Goal: Task Accomplishment & Management: Manage account settings

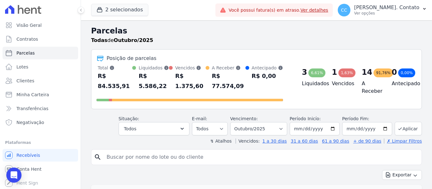
select select
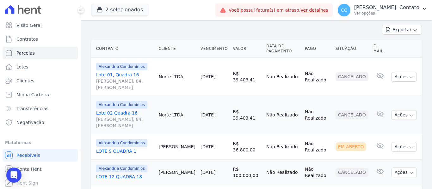
scroll to position [187, 0]
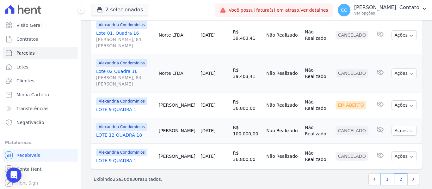
click at [387, 174] on link "1" at bounding box center [387, 180] width 14 height 12
select select
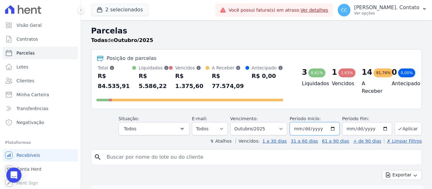
click at [331, 125] on input "[DATE]" at bounding box center [315, 128] width 50 height 13
click at [333, 122] on input "[DATE]" at bounding box center [315, 128] width 50 height 13
click at [276, 123] on select "Filtrar por período ──────── Todos os meses Março/2023 Abril/2023 Maio/2023 Jun…" at bounding box center [258, 128] width 57 height 13
select select "09/2025"
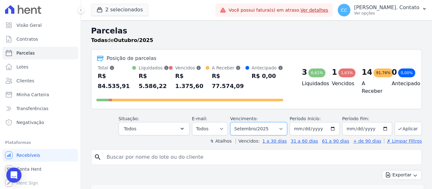
click at [234, 122] on select "Filtrar por período ──────── Todos os meses Março/2023 Abril/2023 Maio/2023 Jun…" at bounding box center [258, 128] width 57 height 13
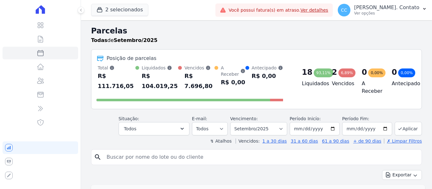
select select
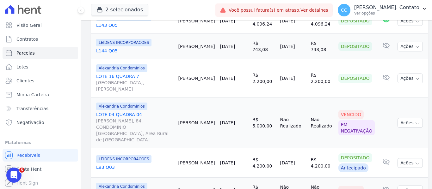
scroll to position [759, 0]
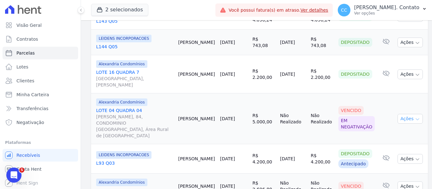
click at [415, 117] on icon "button" at bounding box center [417, 119] width 5 height 5
click at [107, 108] on link "LOTE 04 QUADRA 04 [PERSON_NAME], 84, CONDOMINIO [GEOGRAPHIC_DATA], Área Rural d…" at bounding box center [134, 124] width 77 height 32
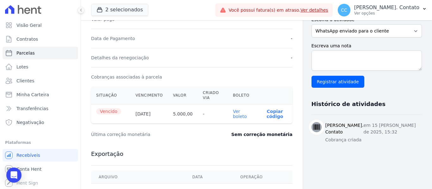
scroll to position [221, 0]
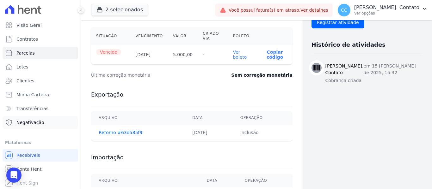
click at [24, 120] on span "Negativação" at bounding box center [30, 123] width 28 height 6
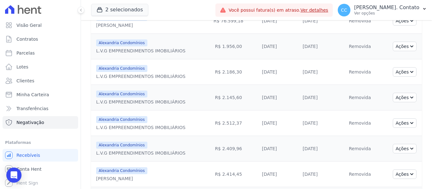
scroll to position [311, 0]
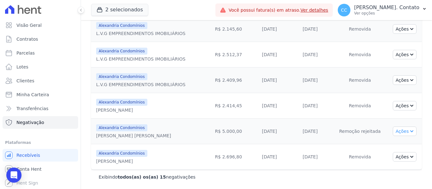
click at [409, 130] on icon "button" at bounding box center [411, 130] width 5 height 5
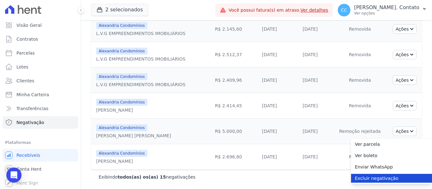
click at [375, 179] on link "Excluir negativação" at bounding box center [391, 178] width 81 height 9
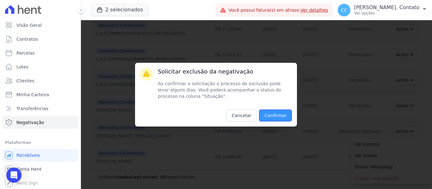
click at [281, 117] on input "Confirmar" at bounding box center [275, 116] width 33 height 12
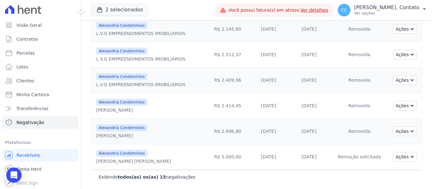
scroll to position [311, 0]
click at [26, 121] on span "Negativação" at bounding box center [30, 123] width 28 height 6
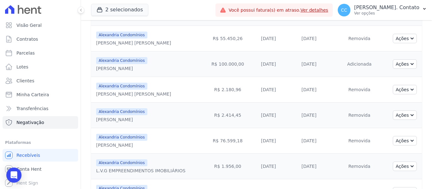
scroll to position [27, 0]
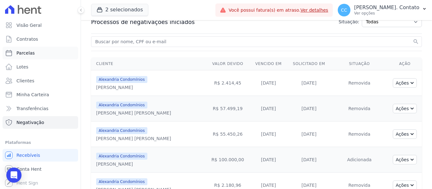
click at [27, 53] on span "Parcelas" at bounding box center [25, 53] width 18 height 6
select select
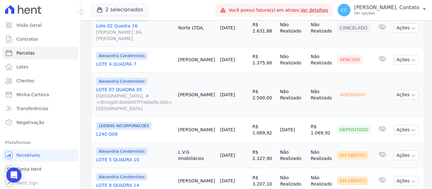
scroll to position [411, 0]
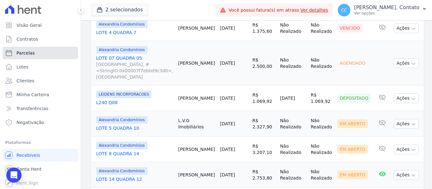
click at [29, 54] on span "Parcelas" at bounding box center [25, 53] width 18 height 6
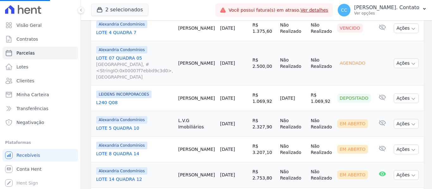
select select
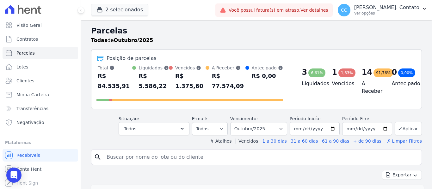
click at [149, 156] on input "search" at bounding box center [261, 157] width 316 height 13
type input "[PERSON_NAME]"
select select
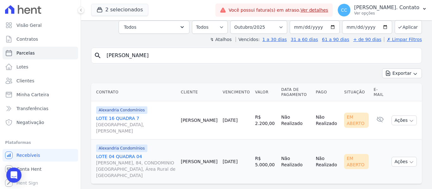
scroll to position [40, 0]
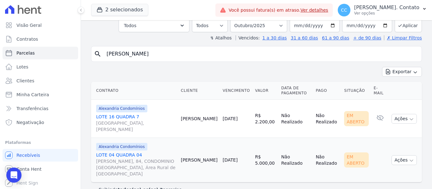
drag, startPoint x: 123, startPoint y: 145, endPoint x: 127, endPoint y: 146, distance: 4.4
click at [123, 145] on div "Alexandria Condomínios LOTE 04 QUADRA 04 [PERSON_NAME], 84, CONDOMINIO [GEOGRAP…" at bounding box center [136, 160] width 80 height 34
click at [127, 152] on link "LOTE 04 QUADRA 04 [PERSON_NAME], 84, CONDOMINIO [GEOGRAPHIC_DATA], Área Rural d…" at bounding box center [136, 164] width 80 height 25
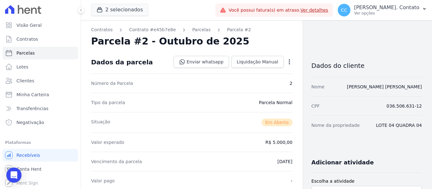
click at [288, 62] on icon "button" at bounding box center [289, 62] width 6 height 6
click at [271, 81] on link "Cancelar Cobrança" at bounding box center [262, 81] width 56 height 11
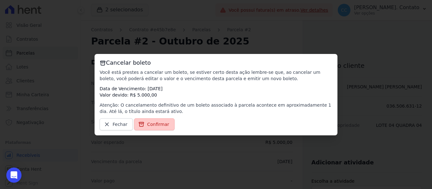
click at [140, 126] on icon at bounding box center [141, 124] width 6 height 6
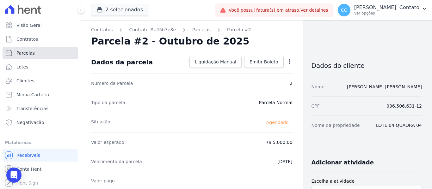
click at [21, 50] on span "Parcelas" at bounding box center [25, 53] width 18 height 6
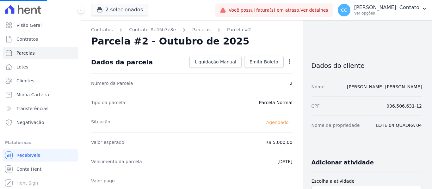
select select
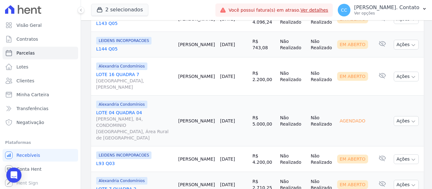
scroll to position [696, 0]
click at [412, 121] on icon "button" at bounding box center [413, 122] width 3 height 2
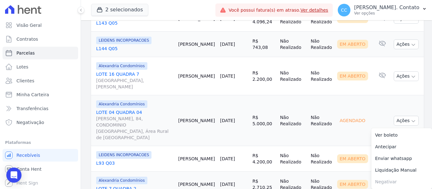
click at [114, 109] on link "LOTE 04 QUADRA 04 [PERSON_NAME], 84, CONDOMINIO [GEOGRAPHIC_DATA], Área Rural d…" at bounding box center [134, 125] width 77 height 32
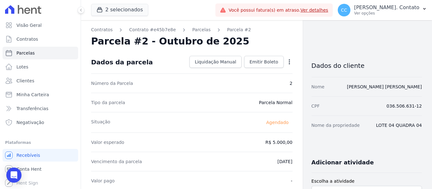
click at [287, 61] on icon "button" at bounding box center [289, 62] width 6 height 6
click at [282, 44] on div "Parcela #2 - Outubro de 2025" at bounding box center [191, 41] width 201 height 11
click at [269, 60] on span "Emitir Boleto" at bounding box center [264, 62] width 29 height 6
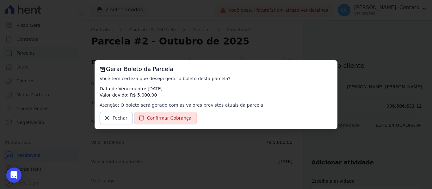
click at [124, 119] on span "Fechar" at bounding box center [120, 118] width 15 height 6
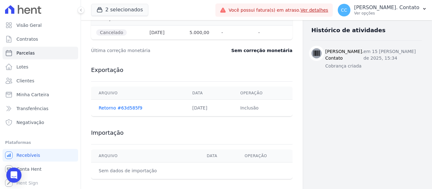
scroll to position [244, 0]
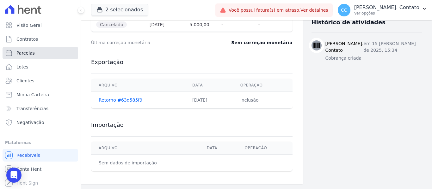
click at [27, 49] on link "Parcelas" at bounding box center [41, 53] width 76 height 13
select select
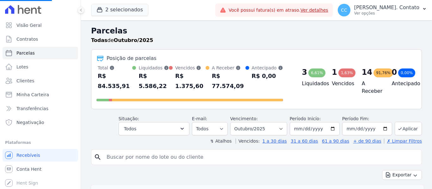
select select
click at [28, 77] on link "Clientes" at bounding box center [41, 81] width 76 height 13
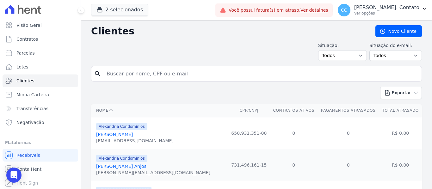
click at [132, 78] on input "search" at bounding box center [261, 74] width 316 height 13
type input "andre"
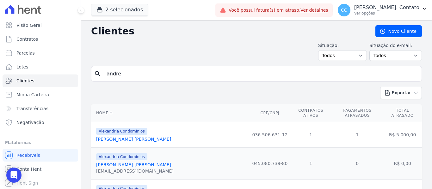
click at [123, 137] on link "[PERSON_NAME] [PERSON_NAME]" at bounding box center [133, 139] width 75 height 5
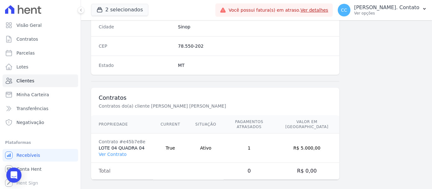
scroll to position [402, 0]
click at [115, 145] on td "Contrato #e45b7e8e LOTE 04 QUADRA 04 Ver Contrato" at bounding box center [122, 147] width 62 height 29
click at [114, 151] on link "Ver Contrato" at bounding box center [113, 153] width 28 height 5
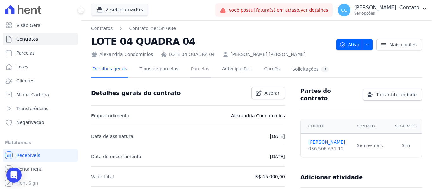
click at [191, 69] on link "Parcelas" at bounding box center [200, 69] width 21 height 17
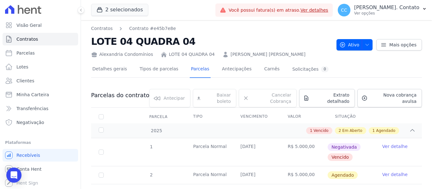
scroll to position [60, 0]
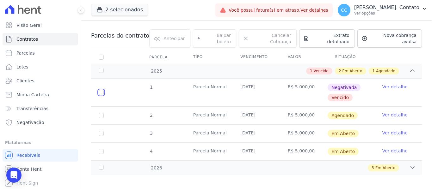
click at [103, 90] on input "checkbox" at bounding box center [101, 92] width 5 height 5
checkbox input "true"
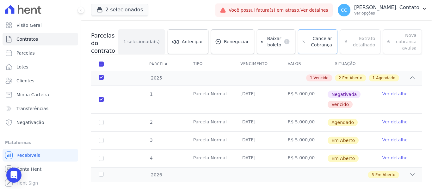
click at [306, 42] on icon at bounding box center [303, 42] width 3 height 6
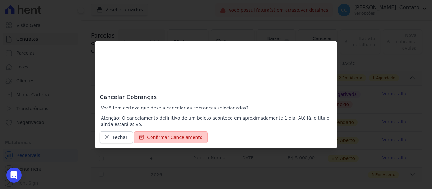
click at [146, 137] on button "Confirmar Cancelamento" at bounding box center [171, 138] width 74 height 12
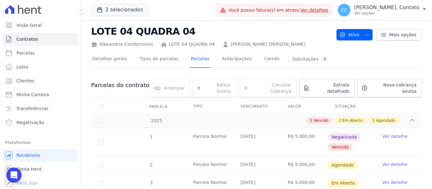
scroll to position [10, 0]
click at [102, 140] on input "checkbox" at bounding box center [101, 142] width 5 height 5
checkbox input "true"
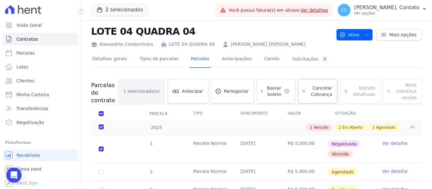
click at [320, 92] on span "Cancelar Cobrança" at bounding box center [320, 91] width 24 height 13
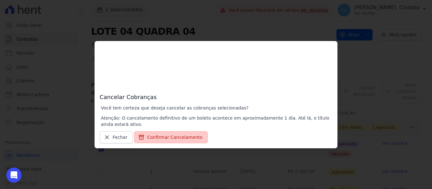
click at [169, 139] on button "Confirmar Cancelamento" at bounding box center [171, 138] width 74 height 12
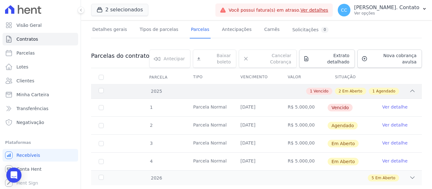
scroll to position [63, 0]
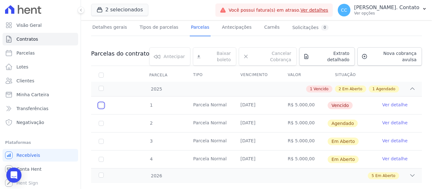
click at [100, 103] on input "checkbox" at bounding box center [101, 105] width 5 height 5
checkbox input "true"
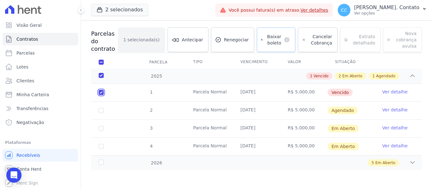
scroll to position [42, 0]
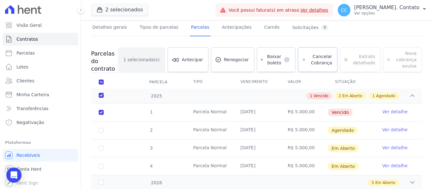
click at [315, 59] on span "Cancelar Cobrança" at bounding box center [320, 59] width 24 height 13
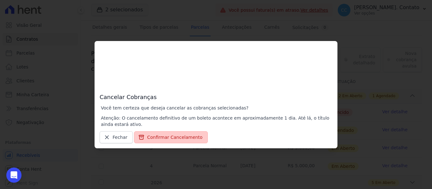
click at [175, 137] on button "Confirmar Cancelamento" at bounding box center [171, 138] width 74 height 12
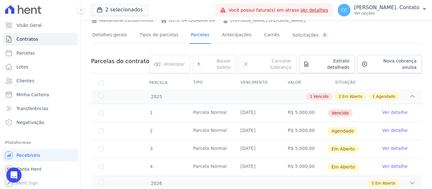
scroll to position [63, 0]
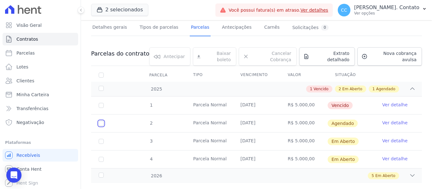
click at [103, 121] on input "checkbox" at bounding box center [101, 123] width 5 height 5
checkbox input "true"
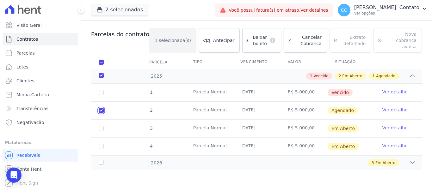
scroll to position [42, 0]
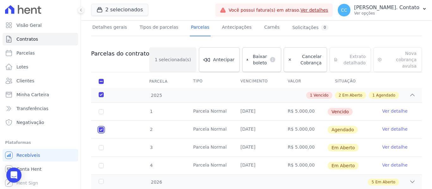
click at [101, 127] on input "checkbox" at bounding box center [101, 129] width 5 height 5
checkbox input "false"
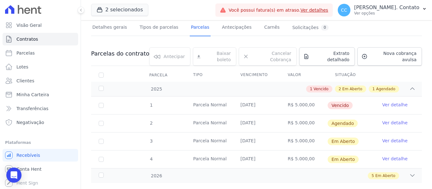
click at [390, 120] on link "Ver detalhe" at bounding box center [394, 123] width 25 height 6
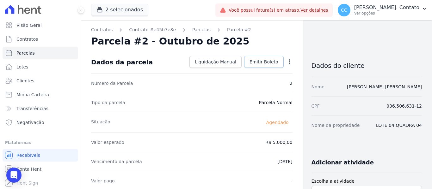
drag, startPoint x: 259, startPoint y: 62, endPoint x: 258, endPoint y: 68, distance: 6.5
click at [259, 62] on span "Emitir Boleto" at bounding box center [264, 62] width 29 height 6
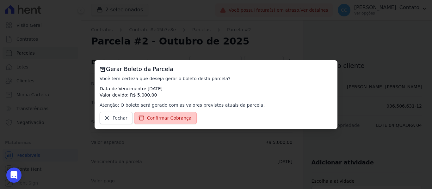
click at [145, 122] on link "Confirmar Cobrança" at bounding box center [165, 118] width 63 height 12
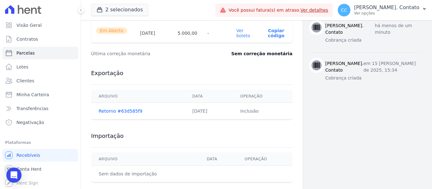
scroll to position [273, 0]
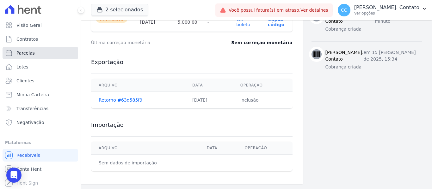
click at [33, 54] on link "Parcelas" at bounding box center [41, 53] width 76 height 13
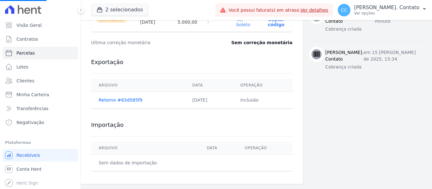
select select
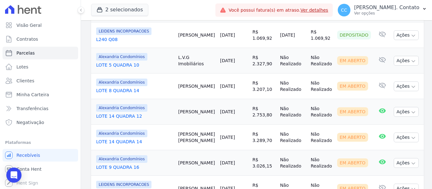
scroll to position [506, 0]
